Goal: Check status: Check status

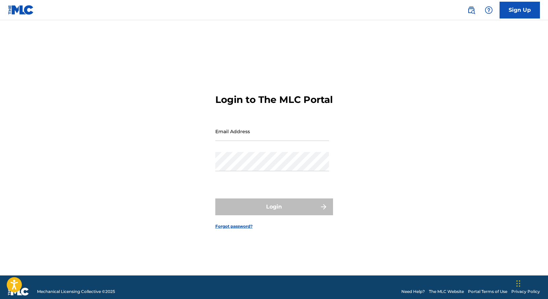
click at [244, 141] on input "Email Address" at bounding box center [272, 131] width 114 height 19
type input "[EMAIL_ADDRESS][DOMAIN_NAME]"
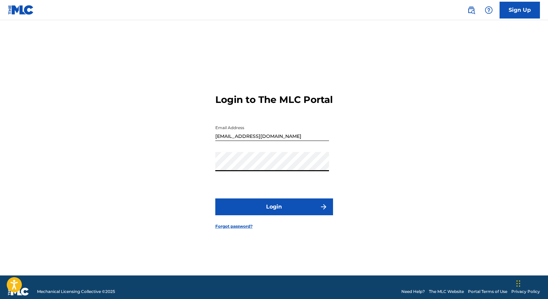
click at [215, 198] on button "Login" at bounding box center [274, 206] width 118 height 17
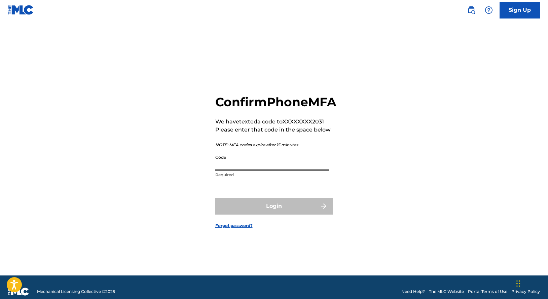
click at [244, 170] on input "Code" at bounding box center [272, 160] width 114 height 19
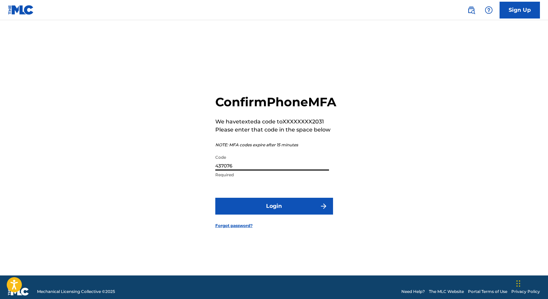
type input "437076"
click at [215, 198] on button "Login" at bounding box center [274, 206] width 118 height 17
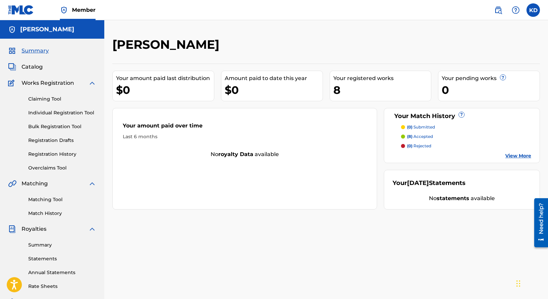
click at [36, 66] on span "Catalog" at bounding box center [32, 67] width 21 height 8
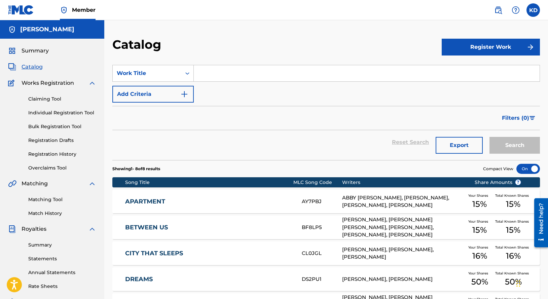
click at [157, 203] on link "APARTMENT" at bounding box center [208, 202] width 167 height 8
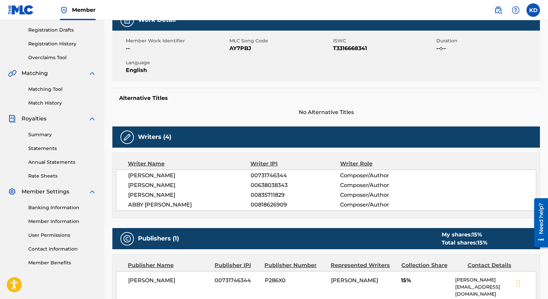
scroll to position [226, 0]
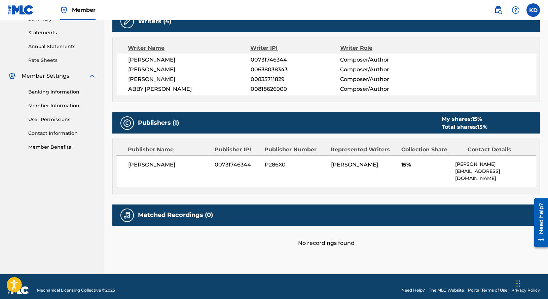
drag, startPoint x: 548, startPoint y: 121, endPoint x: 1, endPoint y: 50, distance: 552.0
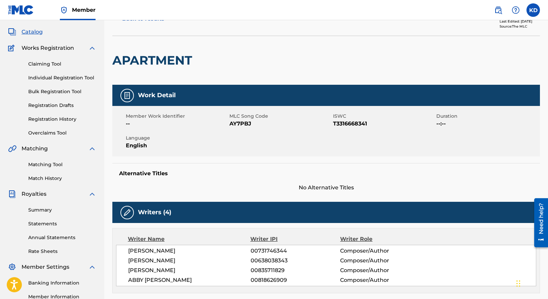
scroll to position [33, 0]
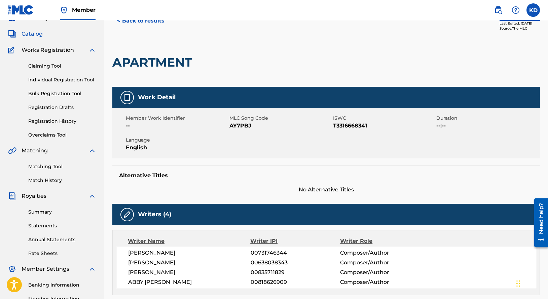
click at [54, 180] on link "Match History" at bounding box center [62, 180] width 68 height 7
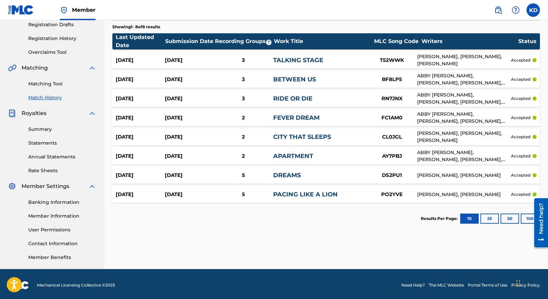
scroll to position [118, 0]
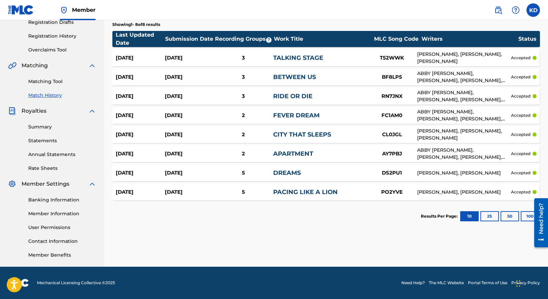
click at [514, 192] on p "accepted" at bounding box center [521, 192] width 20 height 6
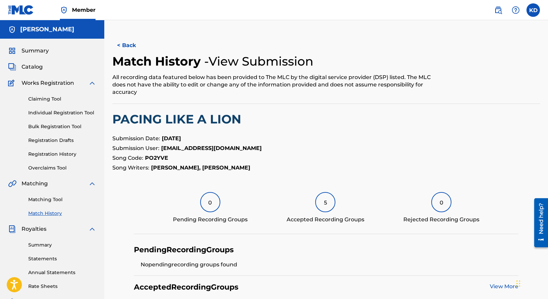
click at [330, 201] on div "5" at bounding box center [325, 202] width 20 height 20
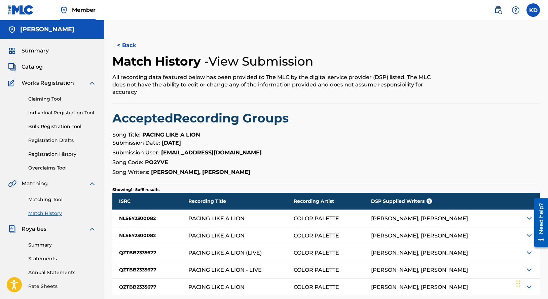
click at [247, 171] on strong "[PERSON_NAME], [PERSON_NAME]" at bounding box center [200, 172] width 99 height 6
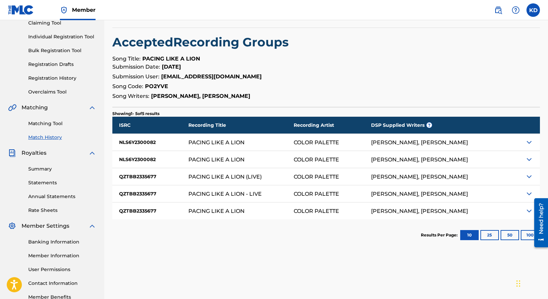
scroll to position [118, 0]
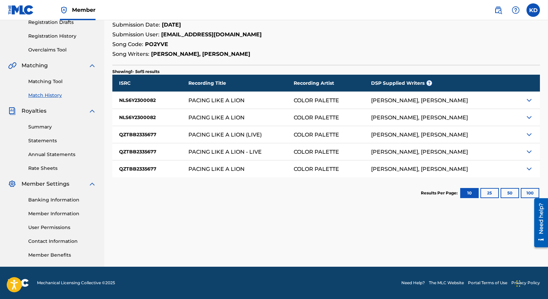
click at [290, 59] on div "< Back Match History - View Submission All recording data featured below has be…" at bounding box center [325, 64] width 427 height 290
click at [288, 69] on section "Showing 1 - 5 of 5 results" at bounding box center [325, 70] width 427 height 10
click at [285, 188] on section "Results Per Page: 10 25 50 100" at bounding box center [325, 193] width 427 height 32
